Goal: Transaction & Acquisition: Purchase product/service

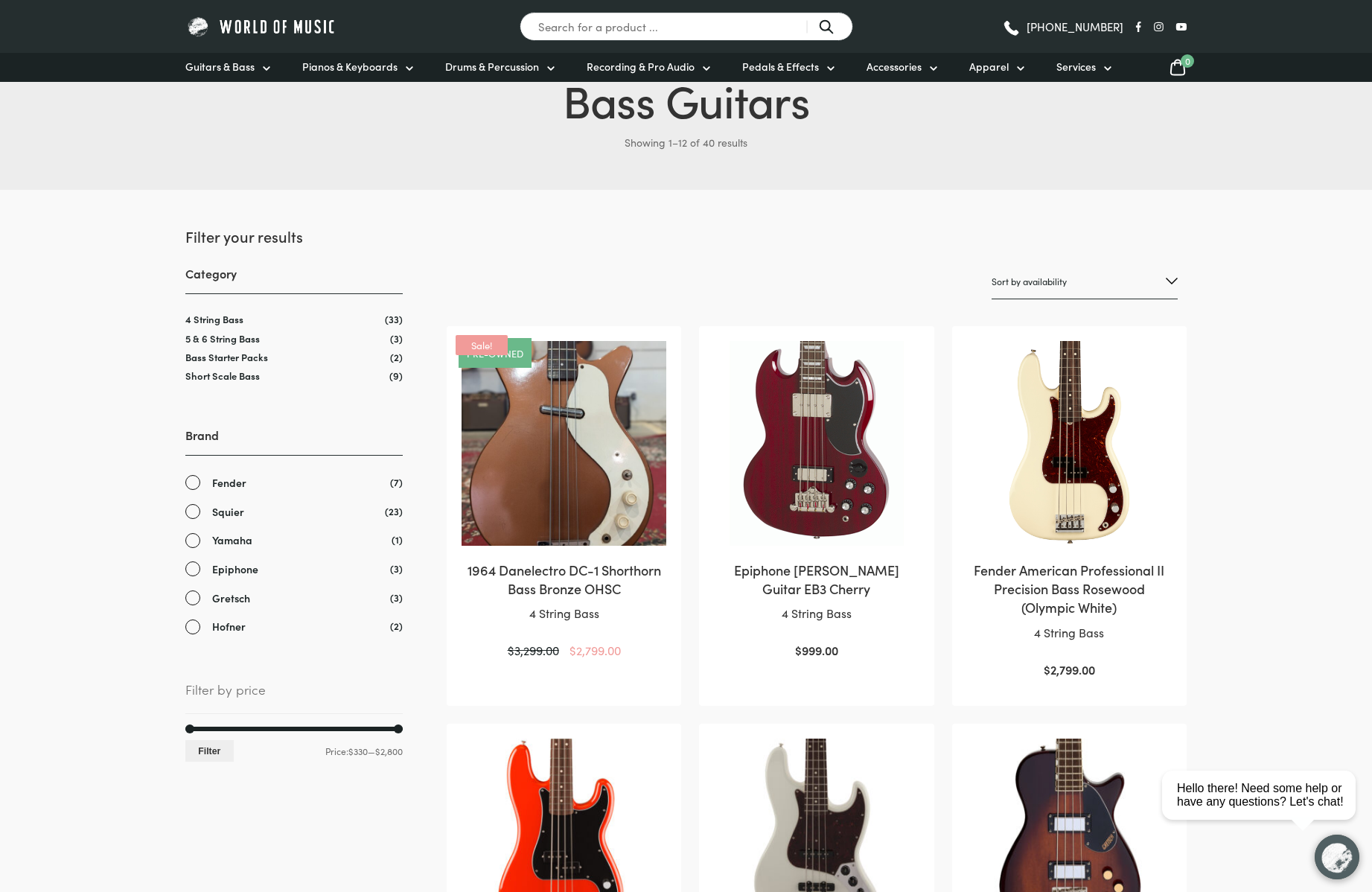
scroll to position [127, 0]
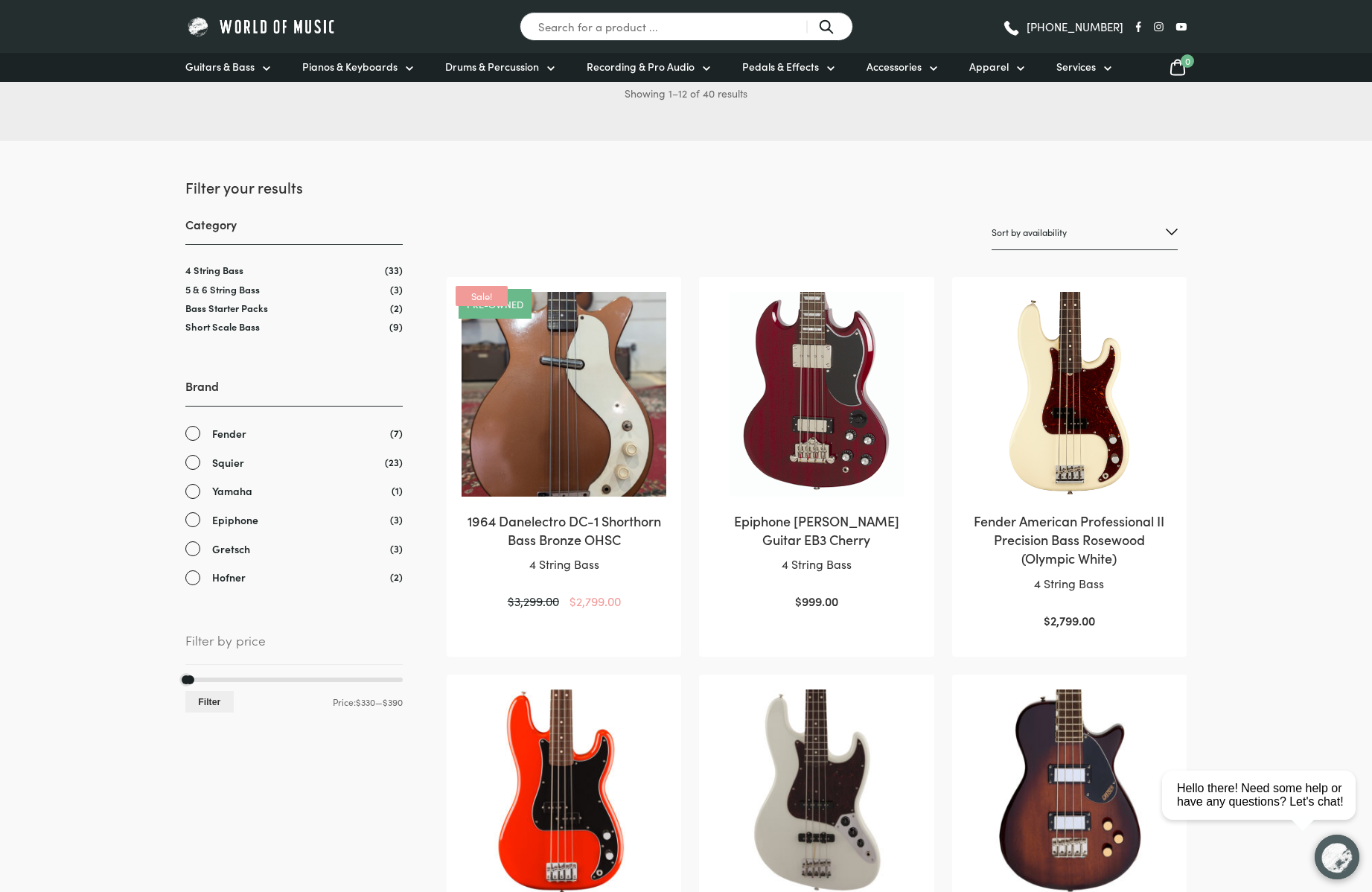
drag, startPoint x: 396, startPoint y: 680, endPoint x: 190, endPoint y: 688, distance: 206.2
click at [190, 688] on div "Min price 330 Max price 390 Filter Price: $330 — $390" at bounding box center [293, 695] width 217 height 36
click at [201, 700] on button "Filter" at bounding box center [209, 701] width 48 height 21
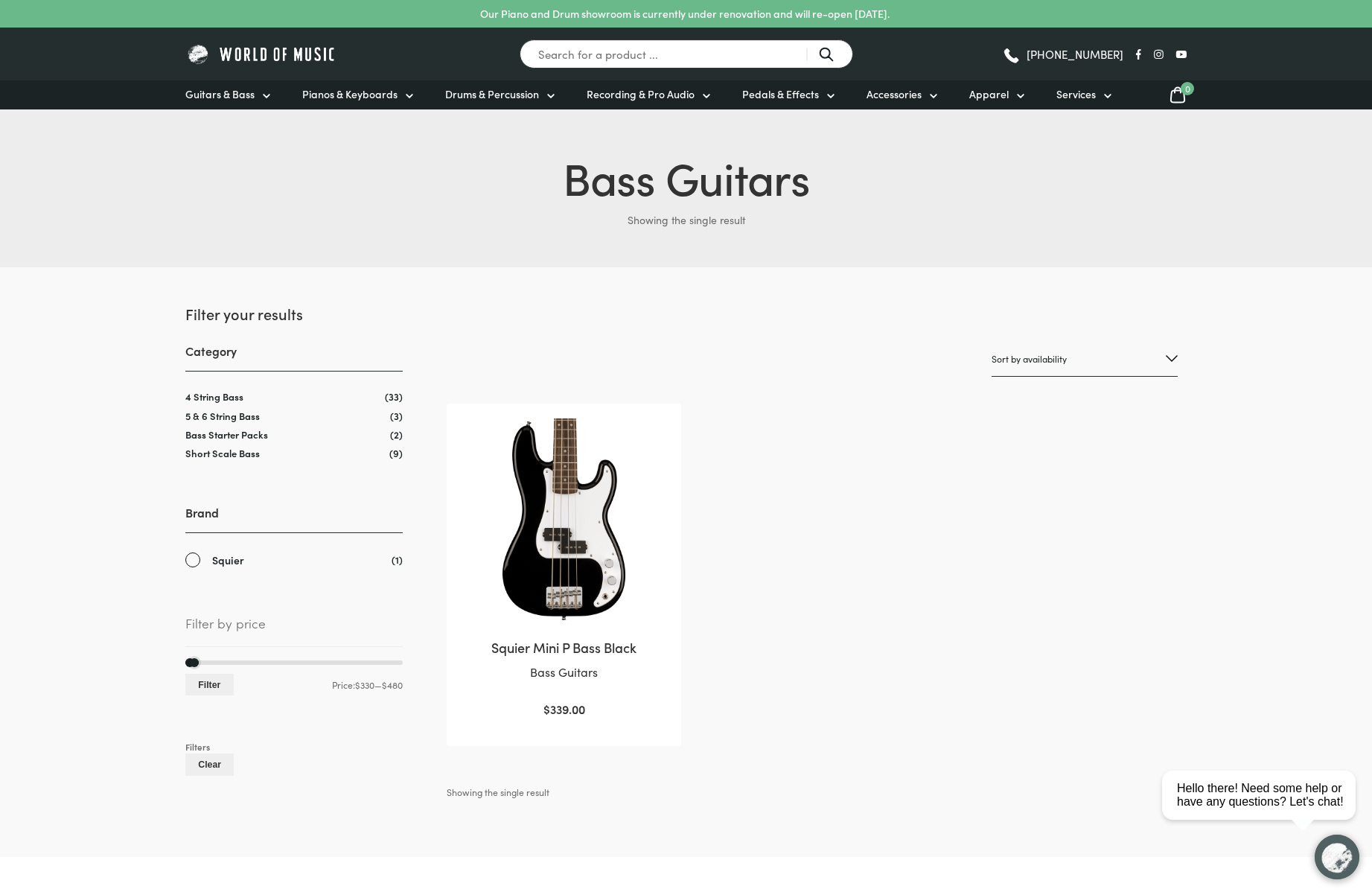
drag, startPoint x: 190, startPoint y: 665, endPoint x: 202, endPoint y: 663, distance: 12.2
click at [202, 663] on div at bounding box center [293, 662] width 217 height 4
click at [214, 682] on button "Filter" at bounding box center [209, 685] width 48 height 21
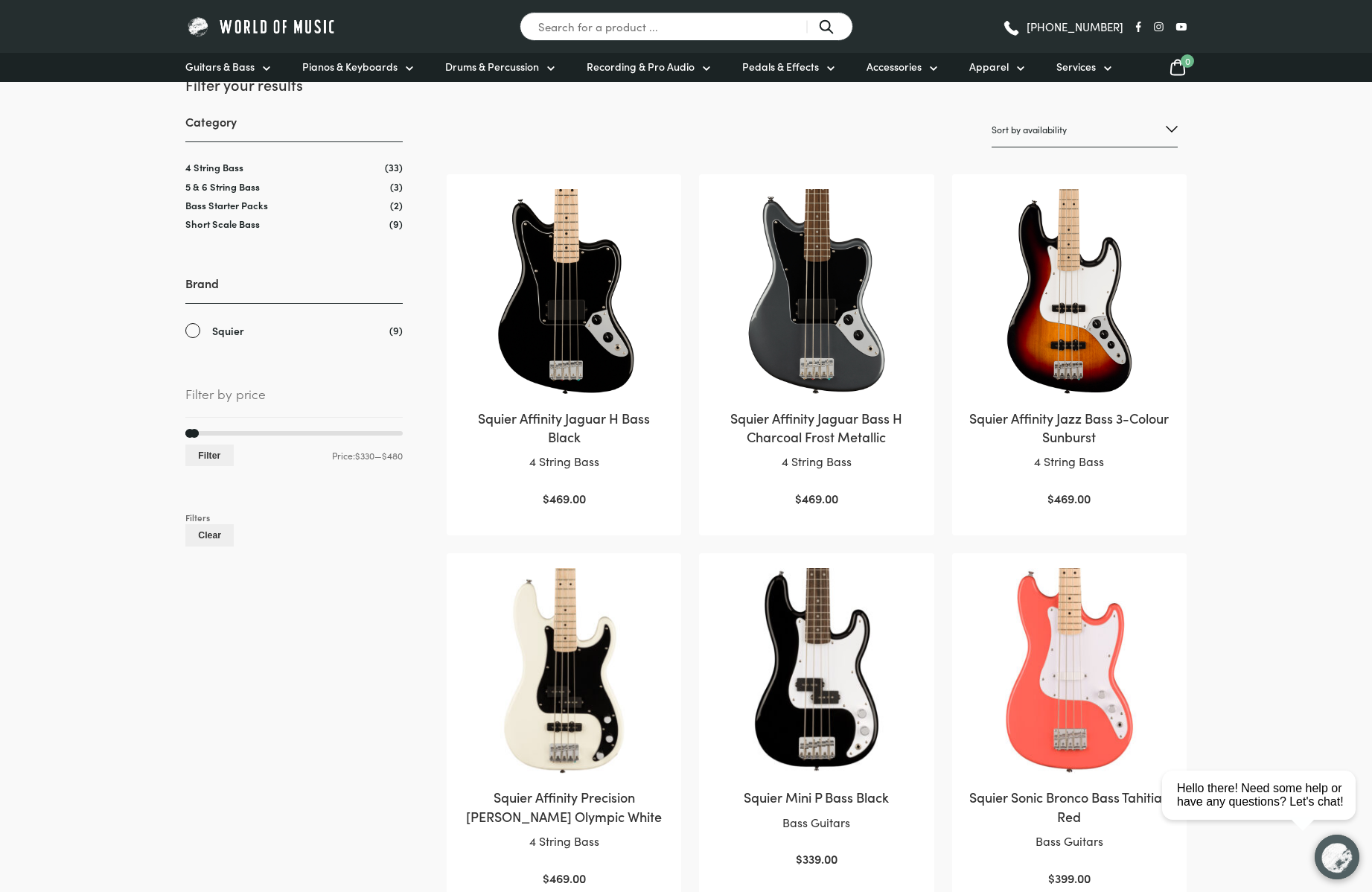
scroll to position [31, 0]
